Goal: Task Accomplishment & Management: Manage account settings

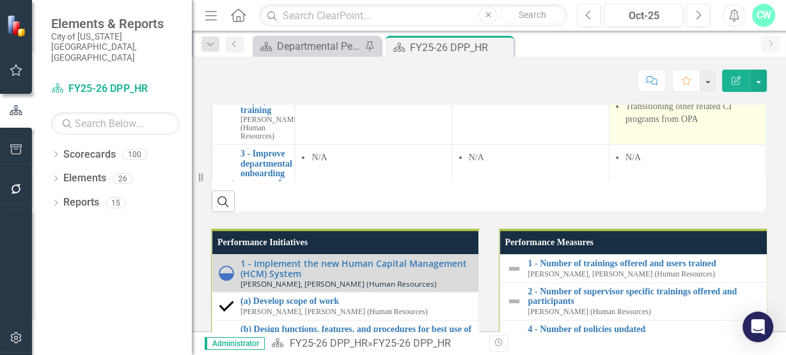
scroll to position [1147, 0]
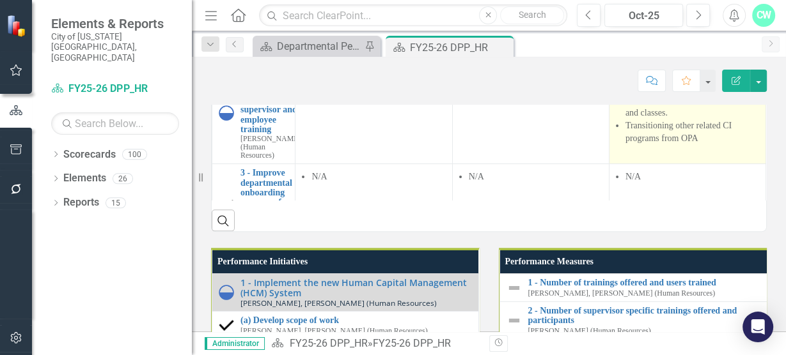
click at [690, 120] on li "Updating 2026 course catalog to include additional supervisory tracks and class…" at bounding box center [692, 100] width 134 height 38
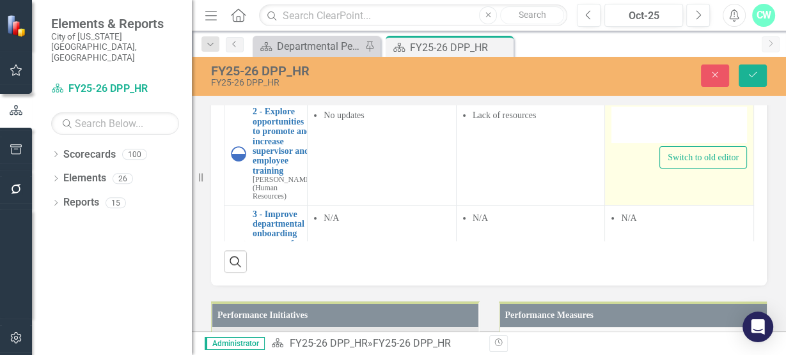
type textarea "<ul> <li>Filling manager vacancy</li> <li>Updating 2026 course catalog to inclu…"
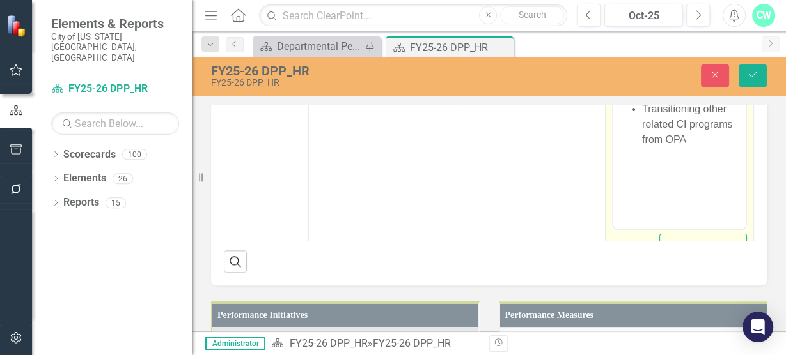
scroll to position [0, 0]
click at [698, 102] on li "Updating 2026 course catalog to include additional supervisory tracks and class…" at bounding box center [692, 70] width 100 height 61
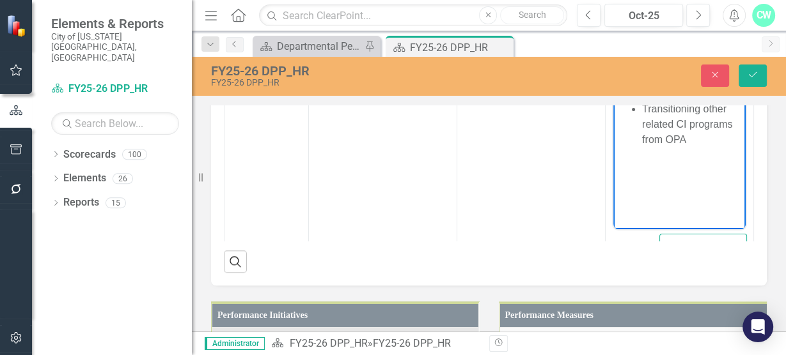
click at [750, 61] on div "FY25-26 DPP_HR FY25-26 DPP_HR Close Save" at bounding box center [489, 76] width 594 height 39
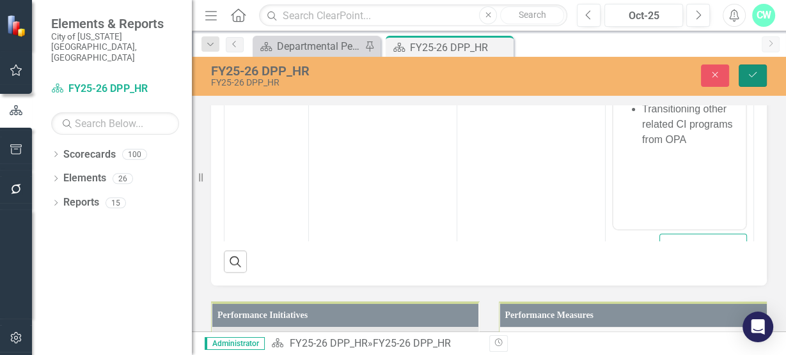
click at [750, 67] on button "Save" at bounding box center [752, 76] width 28 height 22
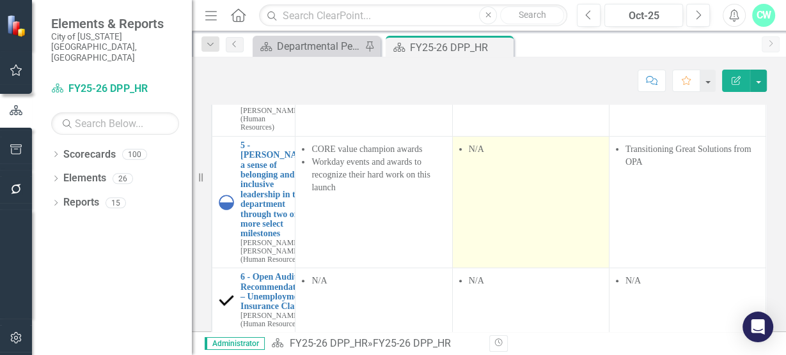
scroll to position [1010, 0]
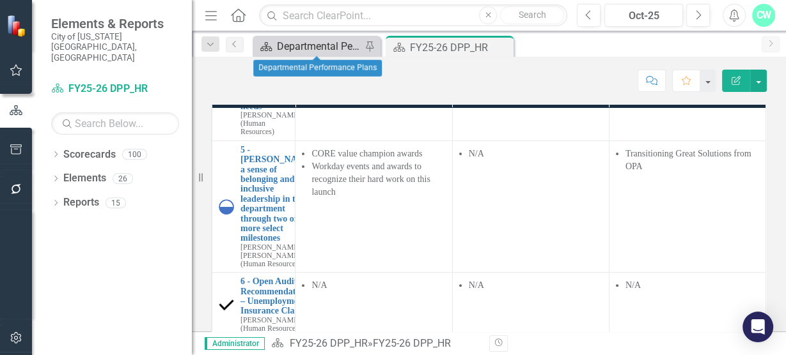
click at [295, 40] on div "Departmental Performance Plans" at bounding box center [319, 46] width 84 height 16
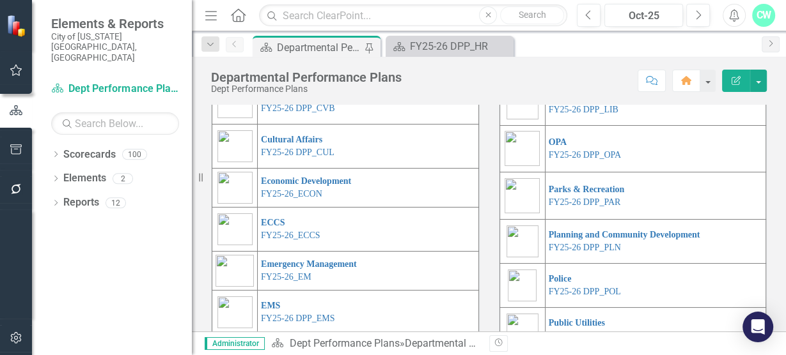
scroll to position [402, 0]
